Goal: Obtain resource: Obtain resource

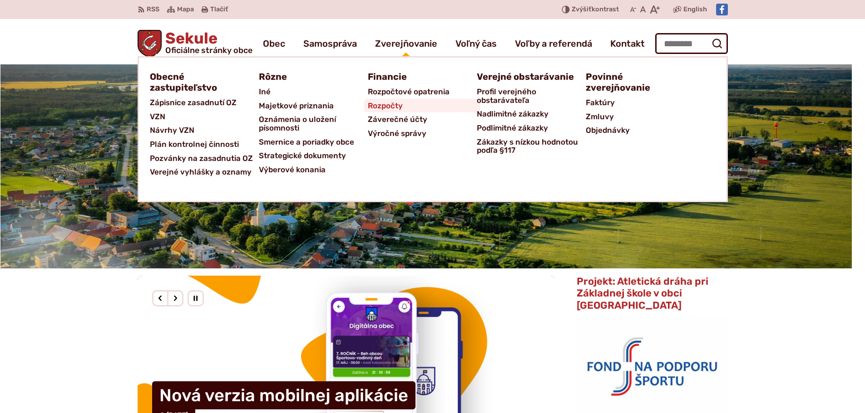
click at [395, 104] on span "Rozpočty" at bounding box center [385, 106] width 35 height 14
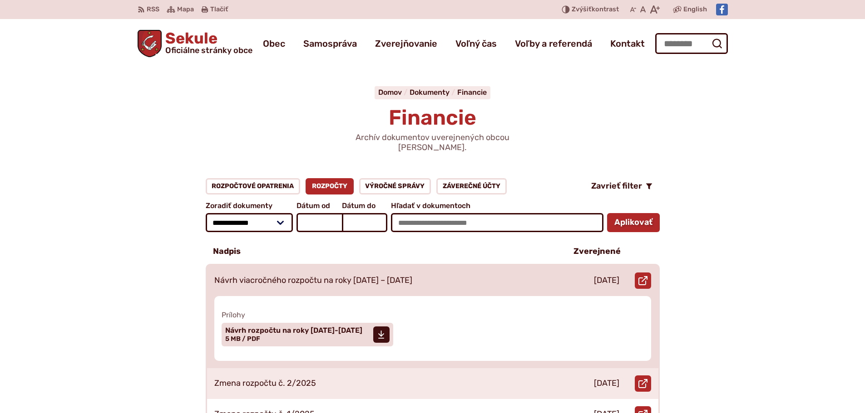
click at [261, 276] on p "Návrh viacročného rozpočtu na roky [DATE] – [DATE]" at bounding box center [313, 281] width 198 height 10
click at [248, 327] on span "Návrh rozpočtu na roky [DATE]-[DATE]" at bounding box center [293, 330] width 137 height 7
